Goal: Communication & Community: Answer question/provide support

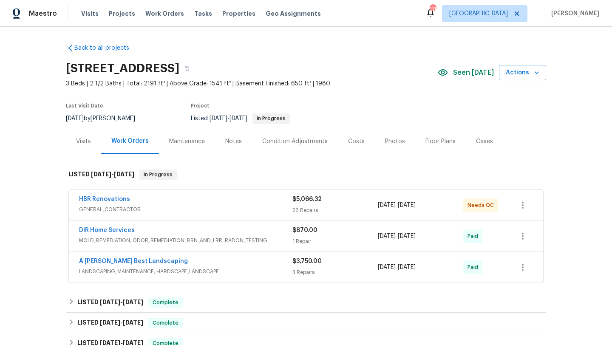
click at [228, 142] on div "Notes" at bounding box center [233, 141] width 17 height 9
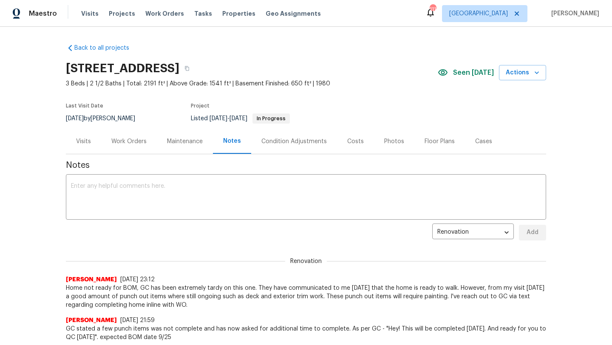
click at [139, 143] on div "Work Orders" at bounding box center [128, 141] width 35 height 9
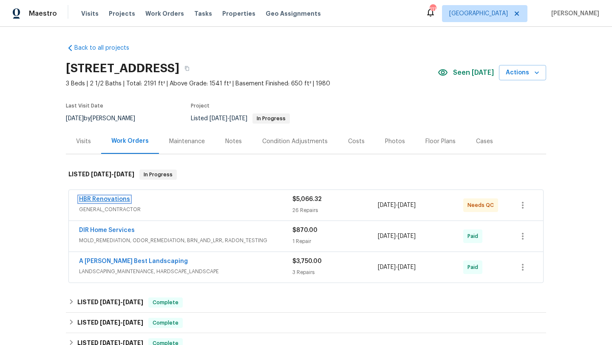
click at [120, 201] on link "HBR Renovations" at bounding box center [104, 200] width 51 height 6
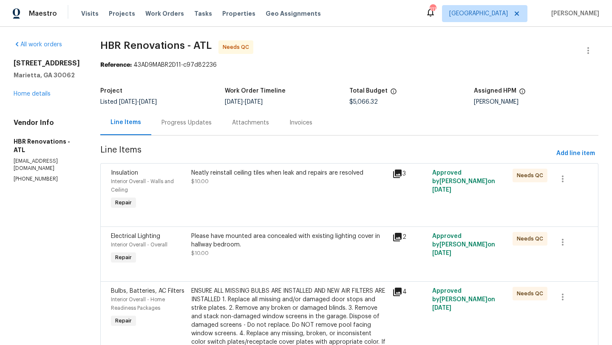
click at [193, 126] on div "Progress Updates" at bounding box center [187, 123] width 50 height 9
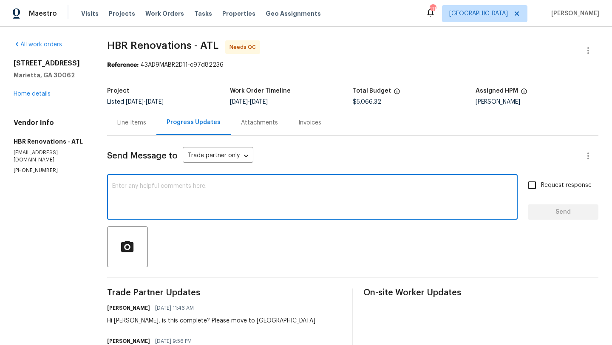
click at [208, 194] on textarea at bounding box center [312, 198] width 401 height 30
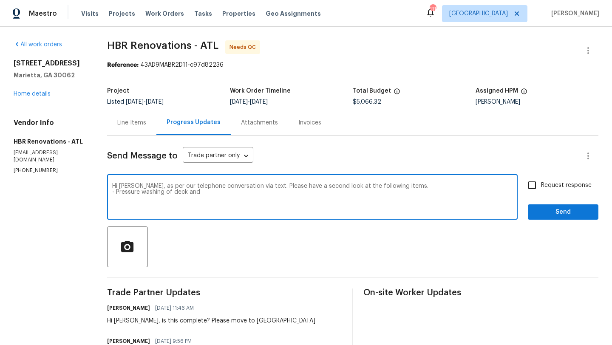
click at [396, 187] on textarea "Hi [PERSON_NAME], as per our telephone conversation via text. Please have a sec…" at bounding box center [312, 198] width 401 height 30
click at [202, 199] on textarea "Hi [PERSON_NAME], as per our telephone conversation via text. Please have a sec…" at bounding box center [312, 198] width 401 height 30
click at [249, 198] on textarea "Hi [PERSON_NAME], as per our telephone conversation via text. Please have a sec…" at bounding box center [312, 198] width 401 height 30
click at [182, 206] on textarea "Hi [PERSON_NAME], as per our telephone conversation via text. Please have a sec…" at bounding box center [312, 198] width 401 height 30
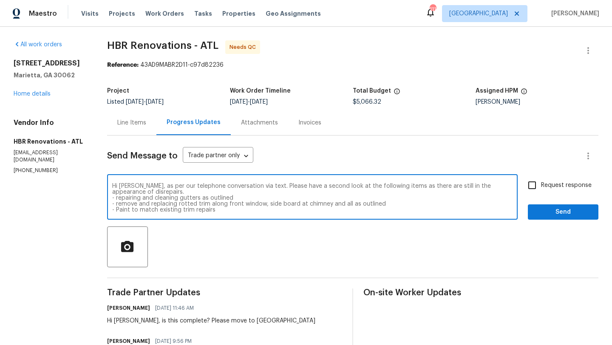
click at [247, 210] on textarea "Hi [PERSON_NAME], as per our telephone conversation via text. Please have a sec…" at bounding box center [312, 198] width 401 height 30
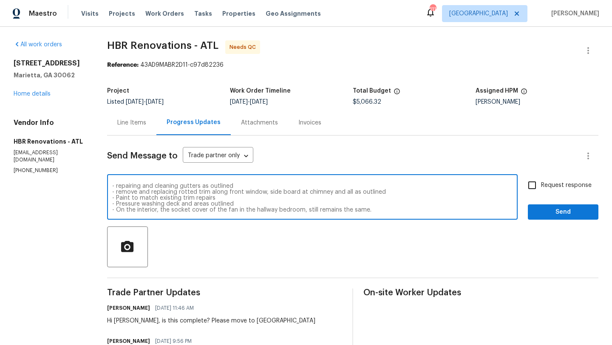
scroll to position [18, 0]
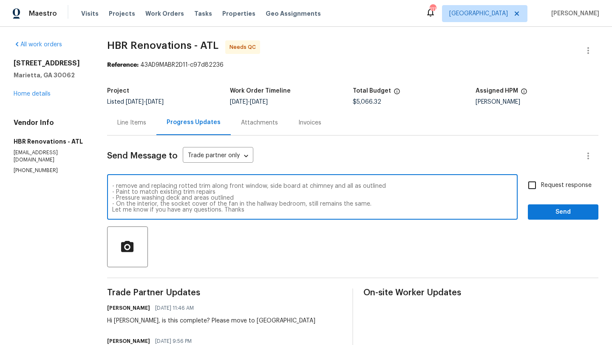
type textarea "Hi [PERSON_NAME], as per our telephone conversation via text. Please have a sec…"
click at [534, 183] on input "Request response" at bounding box center [533, 186] width 18 height 18
checkbox input "true"
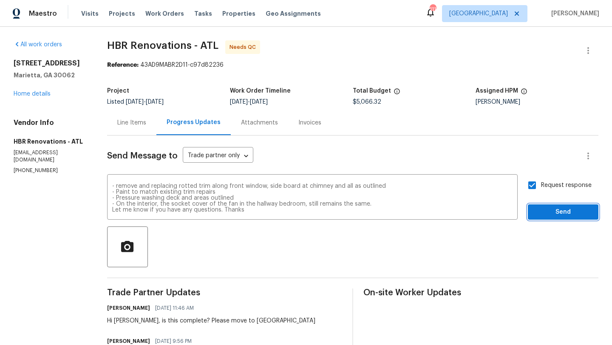
click at [552, 211] on span "Send" at bounding box center [563, 212] width 57 height 11
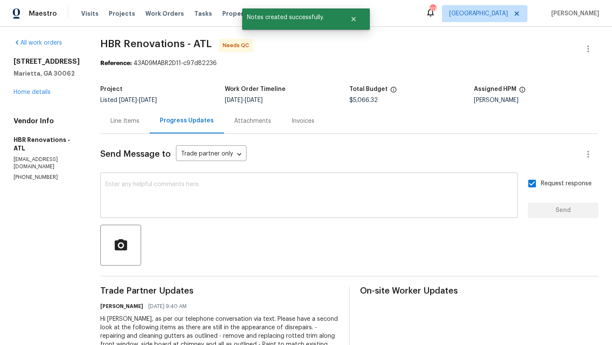
scroll to position [0, 0]
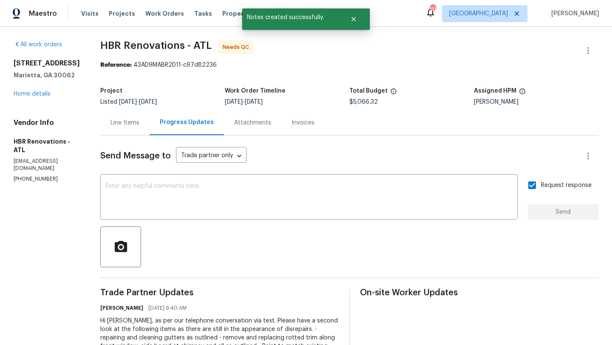
click at [120, 123] on div "Line Items" at bounding box center [125, 123] width 29 height 9
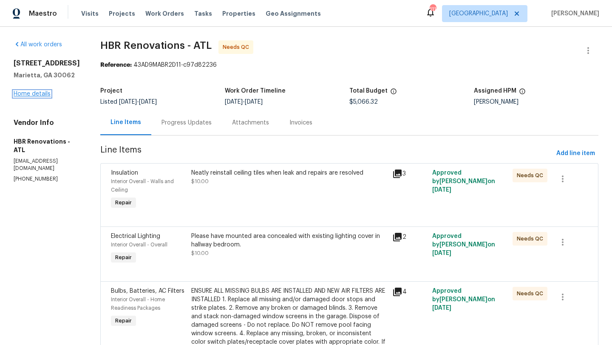
click at [28, 92] on link "Home details" at bounding box center [32, 94] width 37 height 6
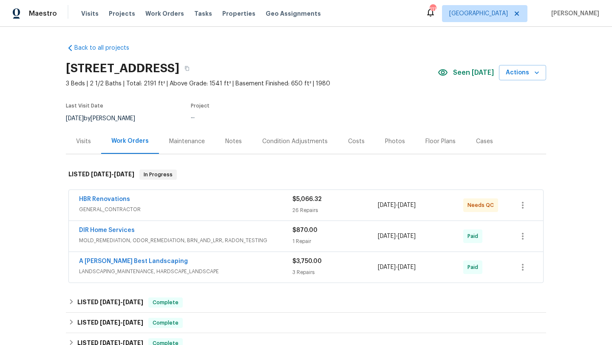
click at [226, 143] on div "Notes" at bounding box center [233, 141] width 17 height 9
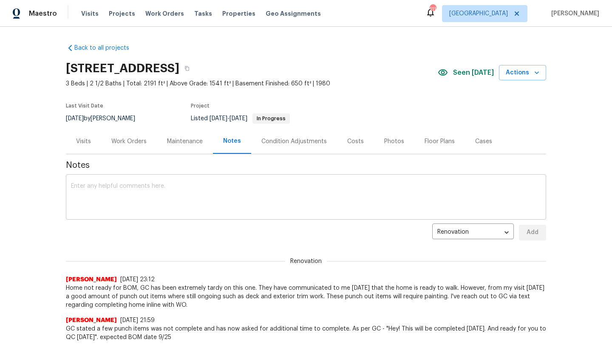
click at [184, 184] on textarea at bounding box center [306, 198] width 470 height 30
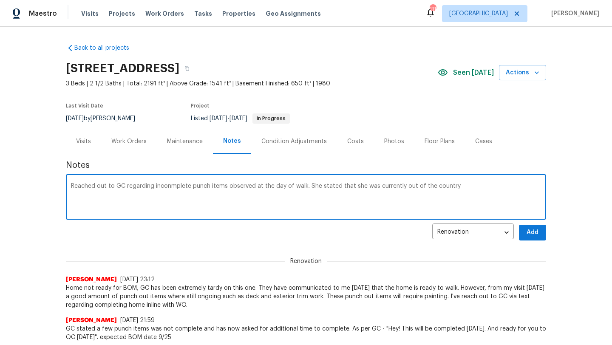
click at [174, 188] on textarea "Reached out to GC regarding inconmplete punch items observed at the day of walk…" at bounding box center [306, 198] width 470 height 30
click at [168, 187] on textarea "Reached out to GC regarding inconmplete punch items observed at the day of walk…" at bounding box center [306, 198] width 470 height 30
click at [302, 186] on textarea "Reached out to GC regarding incomplete punch items observed at the day of walk.…" at bounding box center [306, 198] width 470 height 30
click at [375, 186] on textarea "Reached out to GC regarding incomplete punch items observed at the day of walk.…" at bounding box center [306, 198] width 470 height 30
click at [382, 185] on textarea "Reached out to GC regarding incomplete punch items observed at the day of walk.…" at bounding box center [306, 198] width 470 height 30
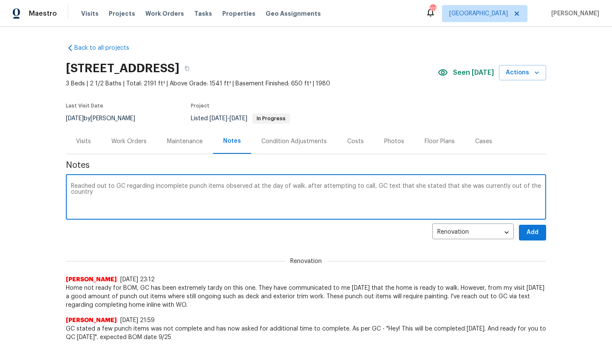
drag, startPoint x: 461, startPoint y: 187, endPoint x: 418, endPoint y: 184, distance: 43.5
click at [418, 184] on textarea "Reached out to GC regarding incomplete punch items observed at the day of walk.…" at bounding box center [306, 198] width 470 height 30
click at [513, 185] on textarea "Reached out to GC regarding incomplete punch items observed at the day of walk.…" at bounding box center [306, 198] width 470 height 30
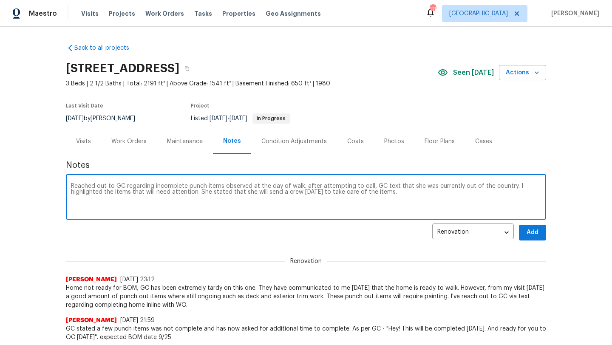
type textarea "Reached out to GC regarding incomplete punch items observed at the day of walk.…"
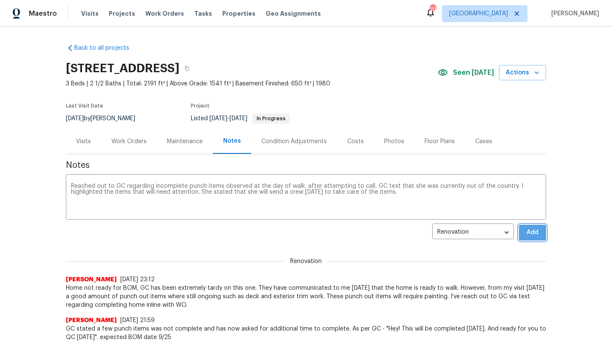
click at [536, 239] on button "Add" at bounding box center [532, 233] width 27 height 16
